Goal: Information Seeking & Learning: Learn about a topic

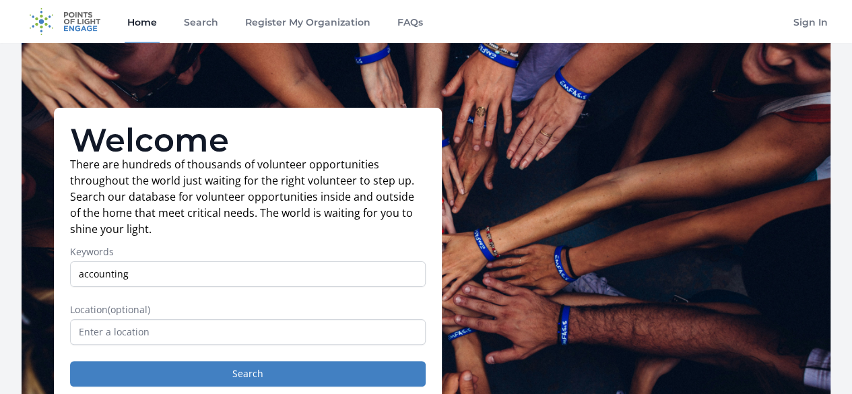
type input "accounting"
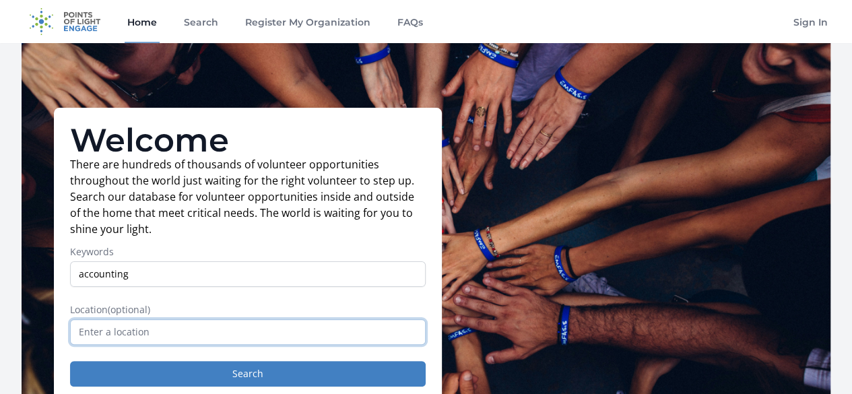
click at [121, 336] on input "text" at bounding box center [248, 332] width 356 height 26
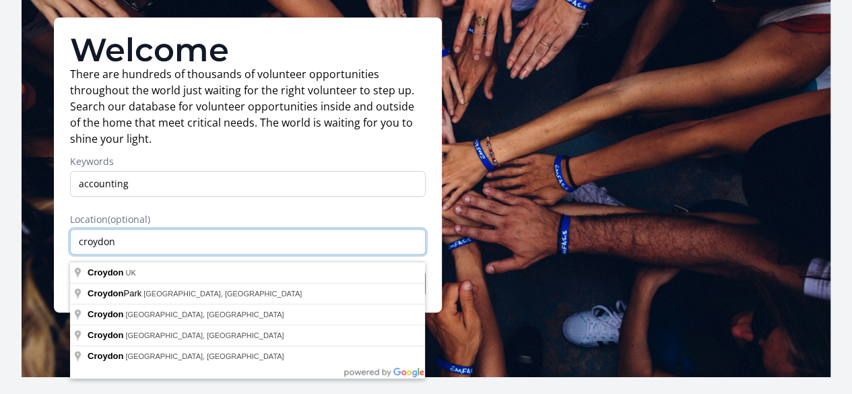
scroll to position [135, 0]
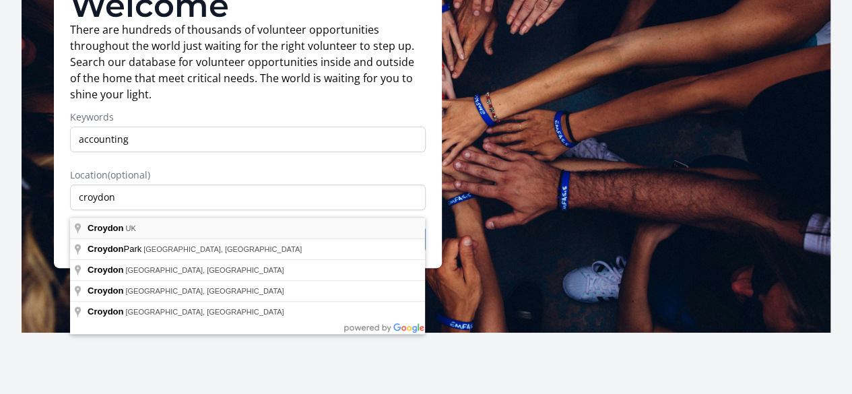
type input "Croydon, [GEOGRAPHIC_DATA]"
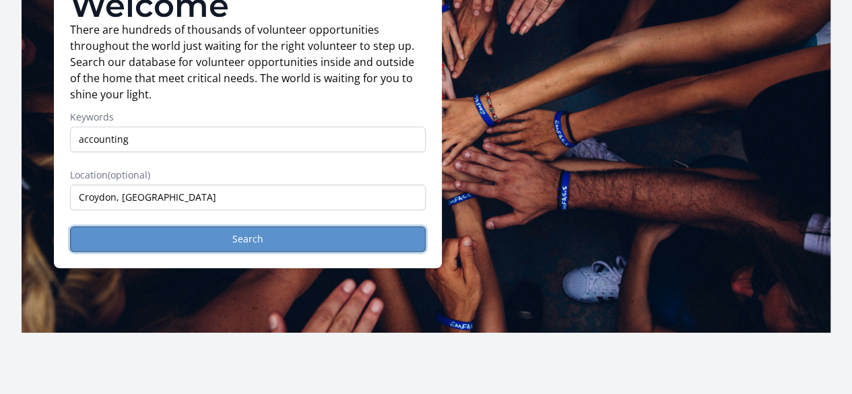
click at [239, 249] on button "Search" at bounding box center [248, 239] width 356 height 26
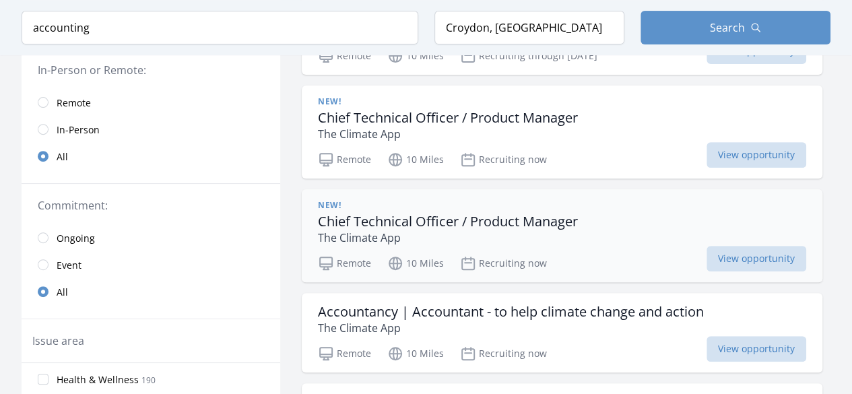
scroll to position [269, 0]
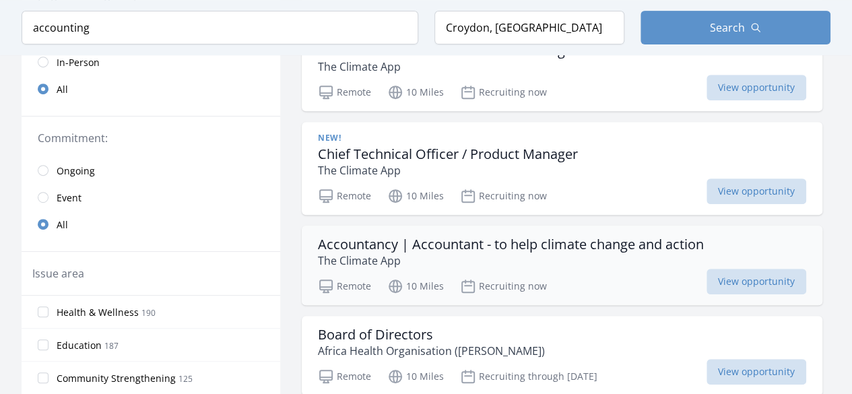
click at [449, 236] on h3 "Accountancy | Accountant - to help climate change and action" at bounding box center [511, 244] width 386 height 16
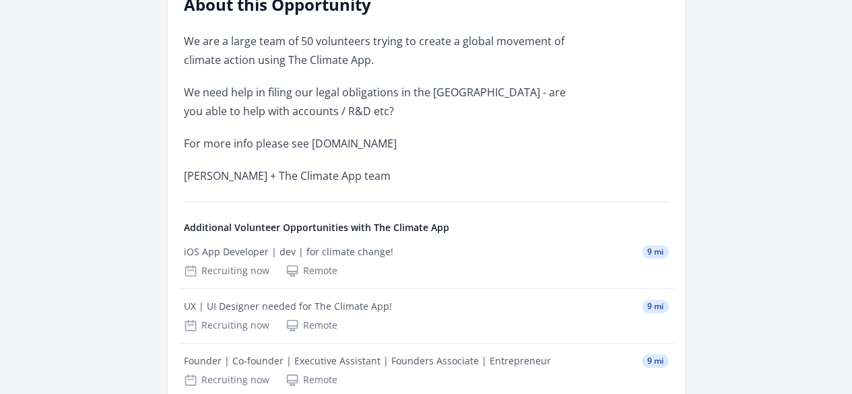
scroll to position [337, 0]
